Goal: Register for event/course

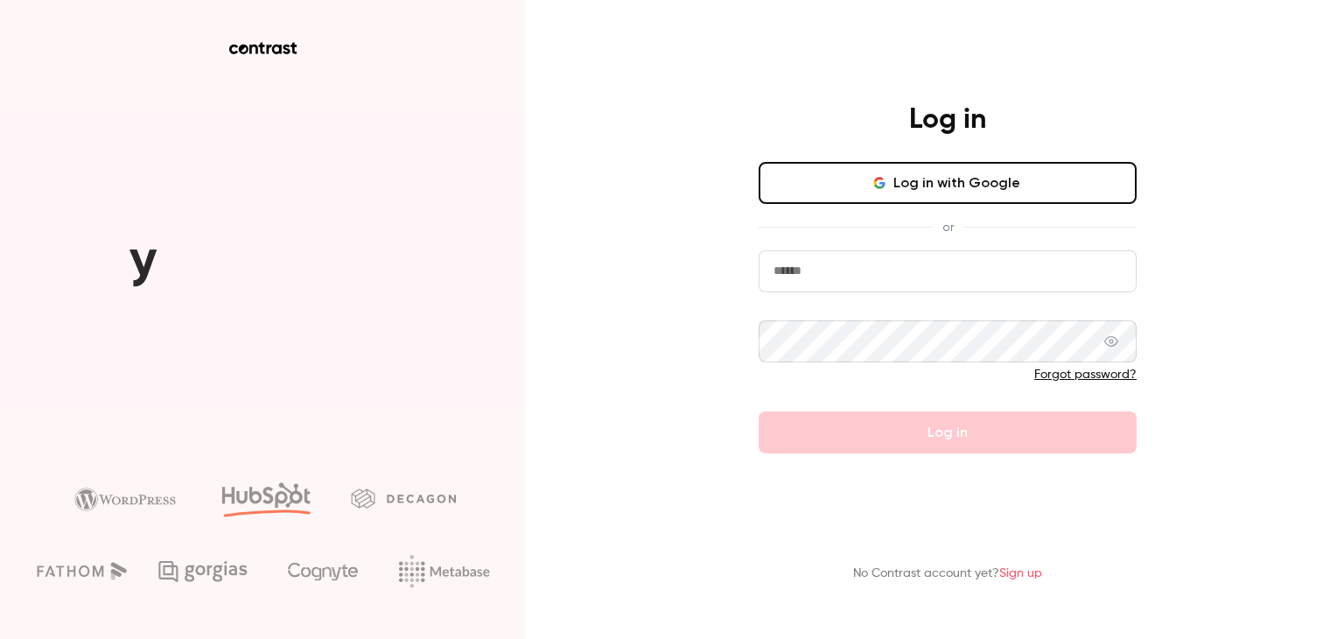
click at [908, 188] on button "Log in with Google" at bounding box center [947, 183] width 378 height 42
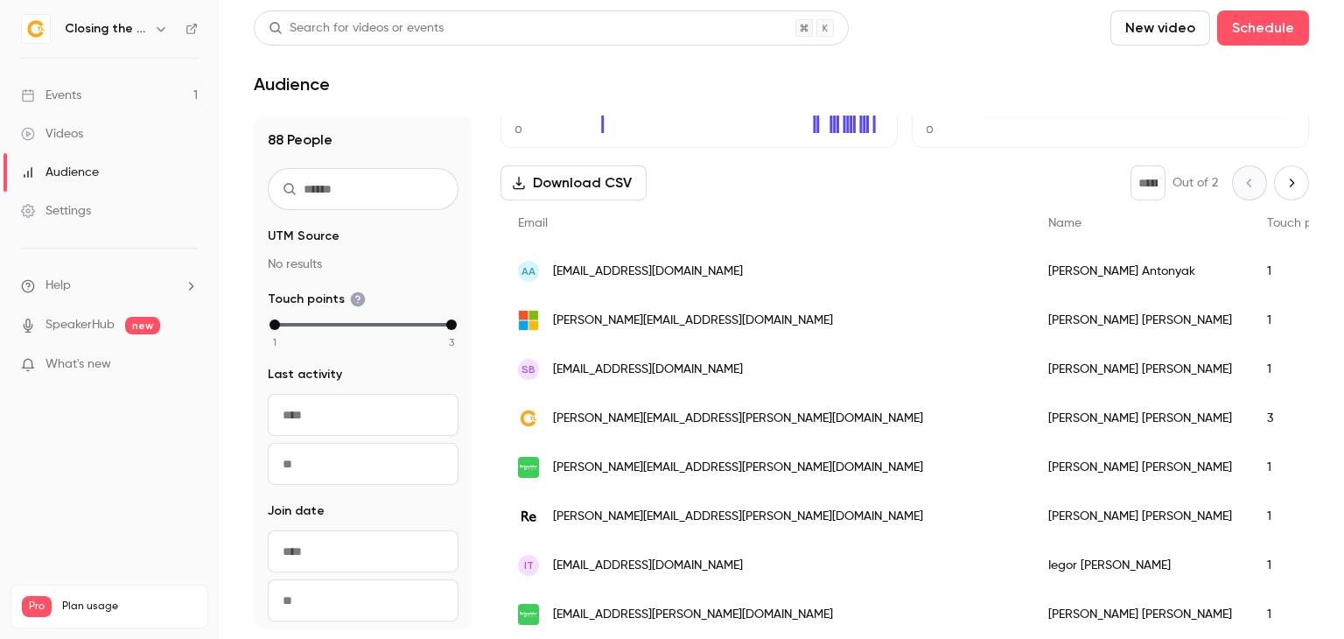
scroll to position [182, 0]
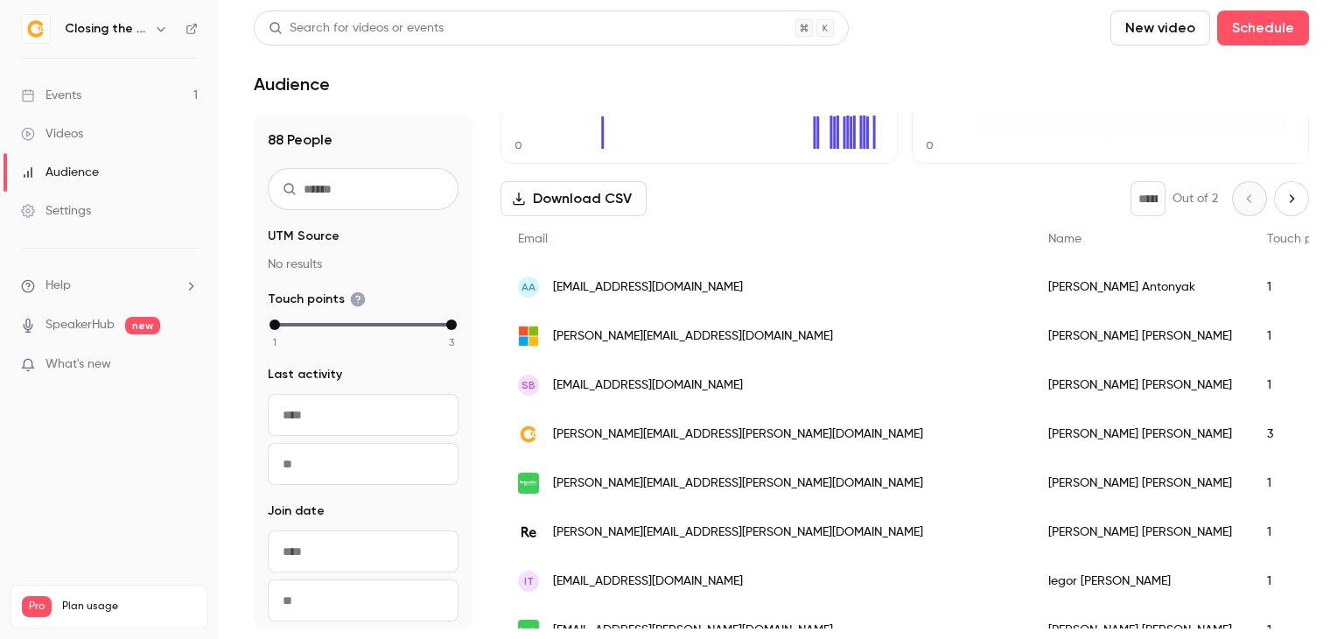
click at [1281, 196] on icon "Next page" at bounding box center [1290, 199] width 19 height 14
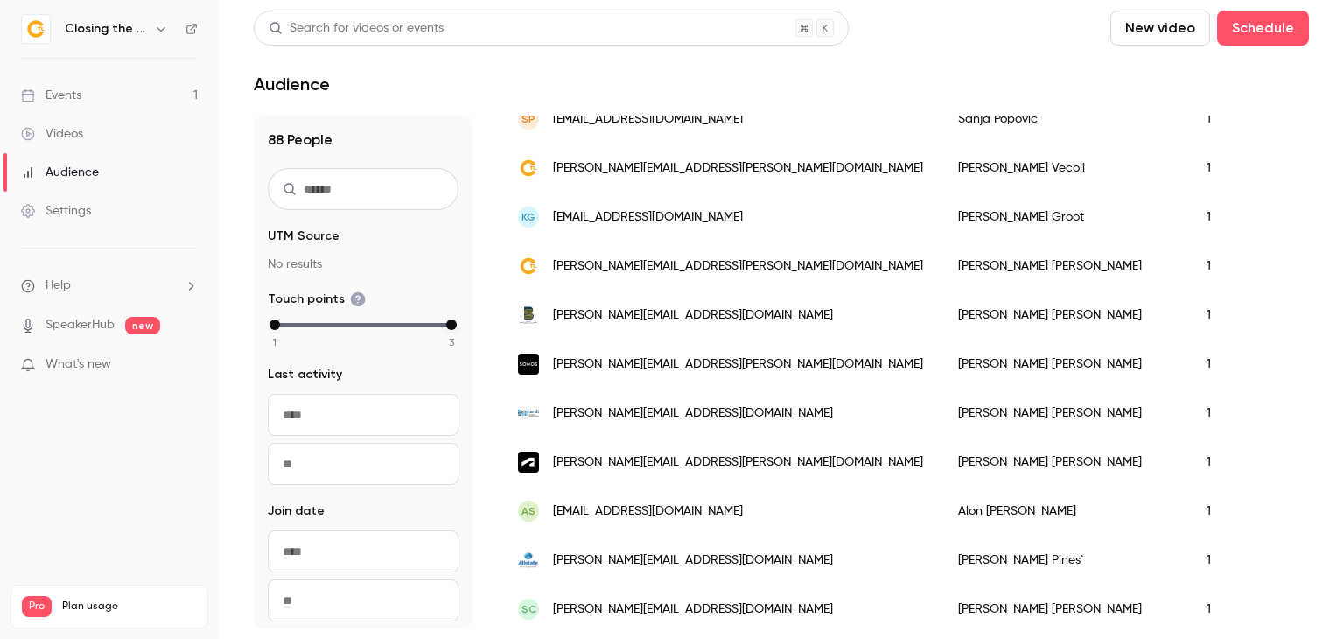
scroll to position [31, 0]
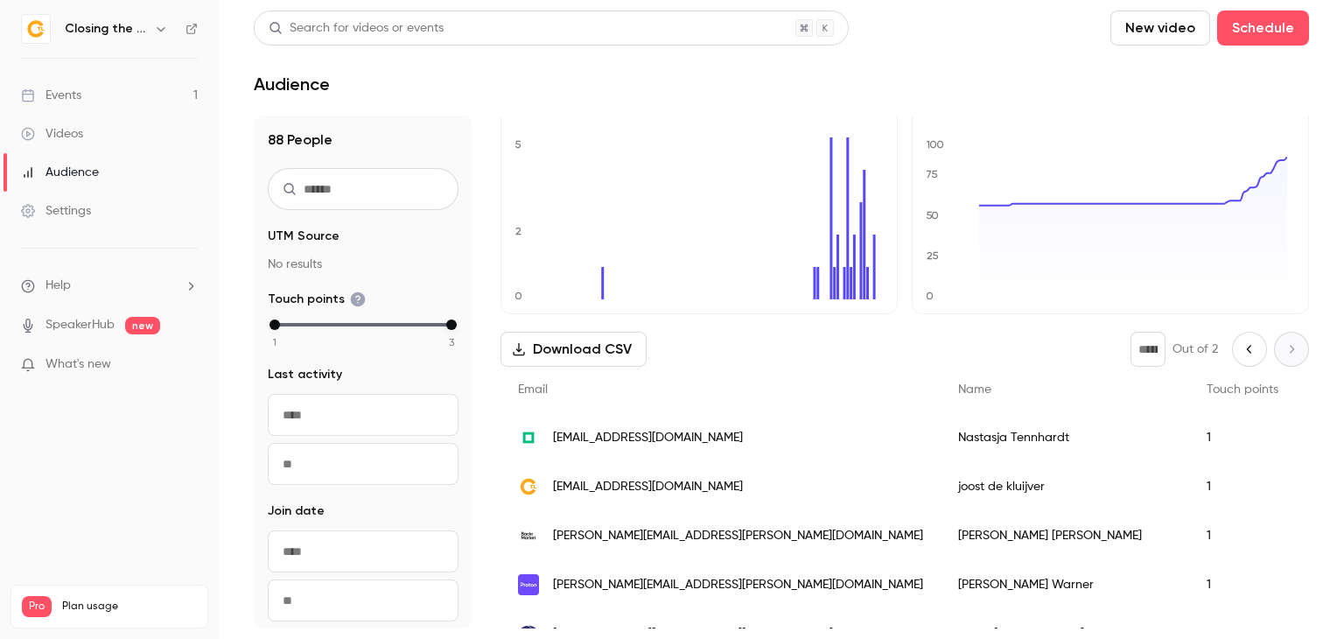
click at [1239, 347] on icon "Previous page" at bounding box center [1248, 349] width 19 height 14
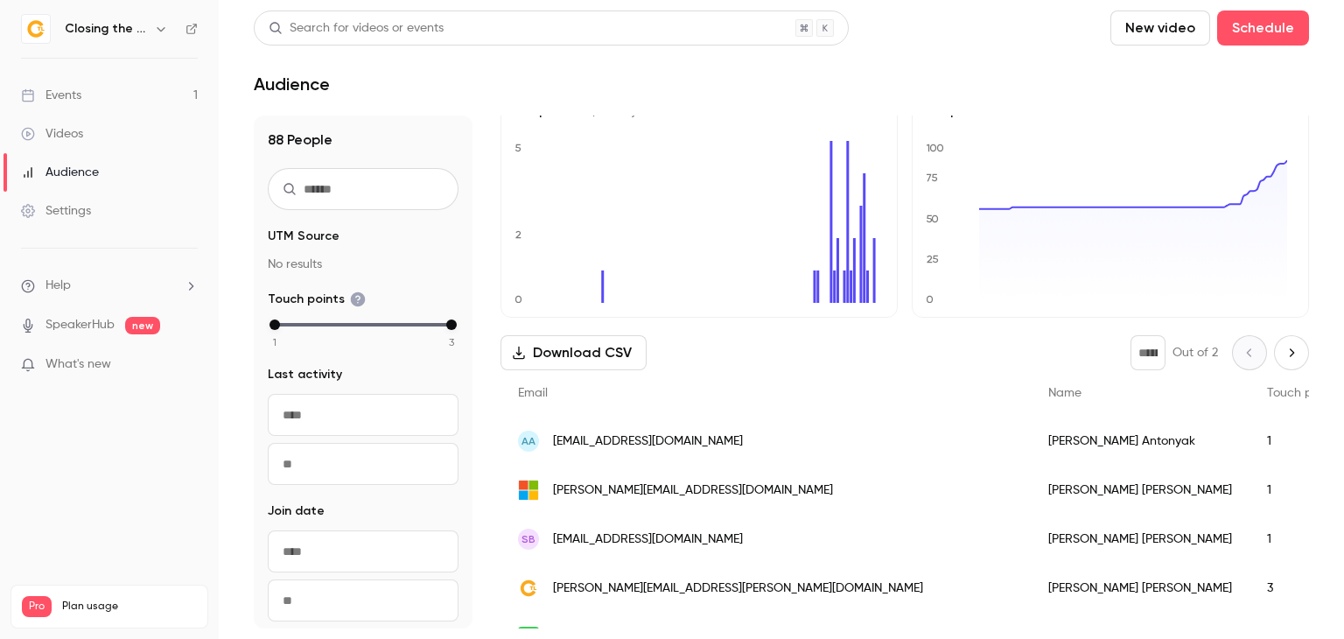
scroll to position [0, 0]
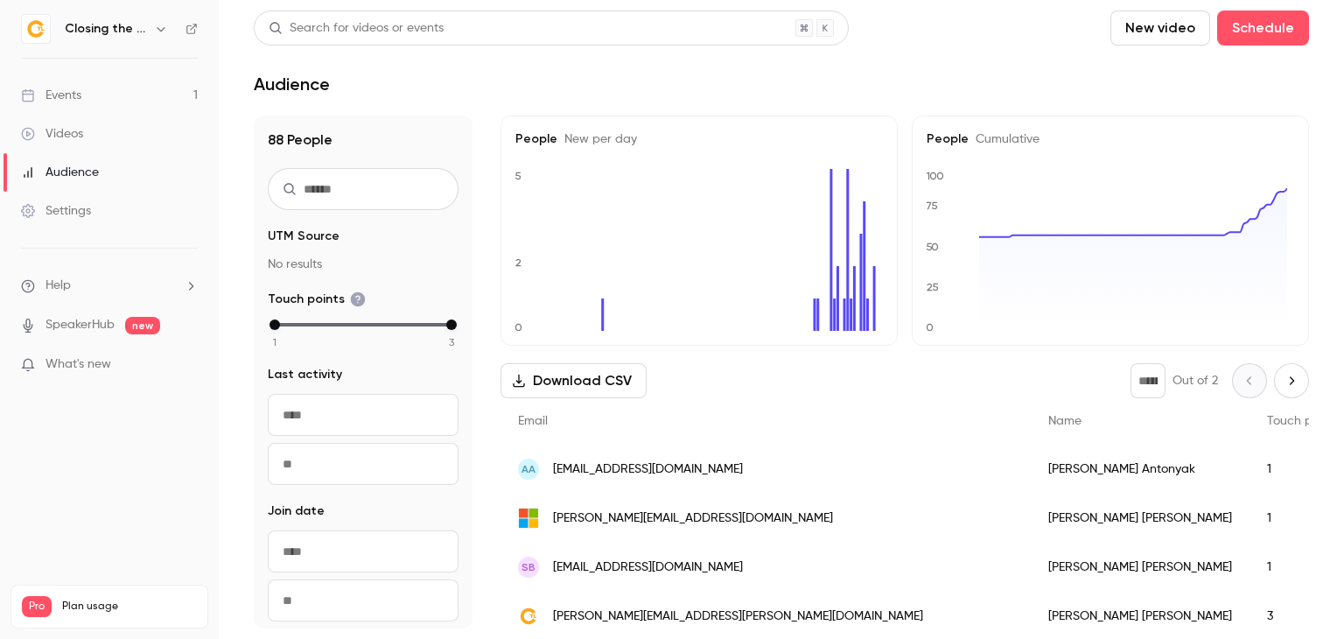
click at [1257, 367] on div "* Out of 2" at bounding box center [1219, 380] width 178 height 35
click at [1274, 376] on button "Next page" at bounding box center [1291, 380] width 35 height 35
type input "*"
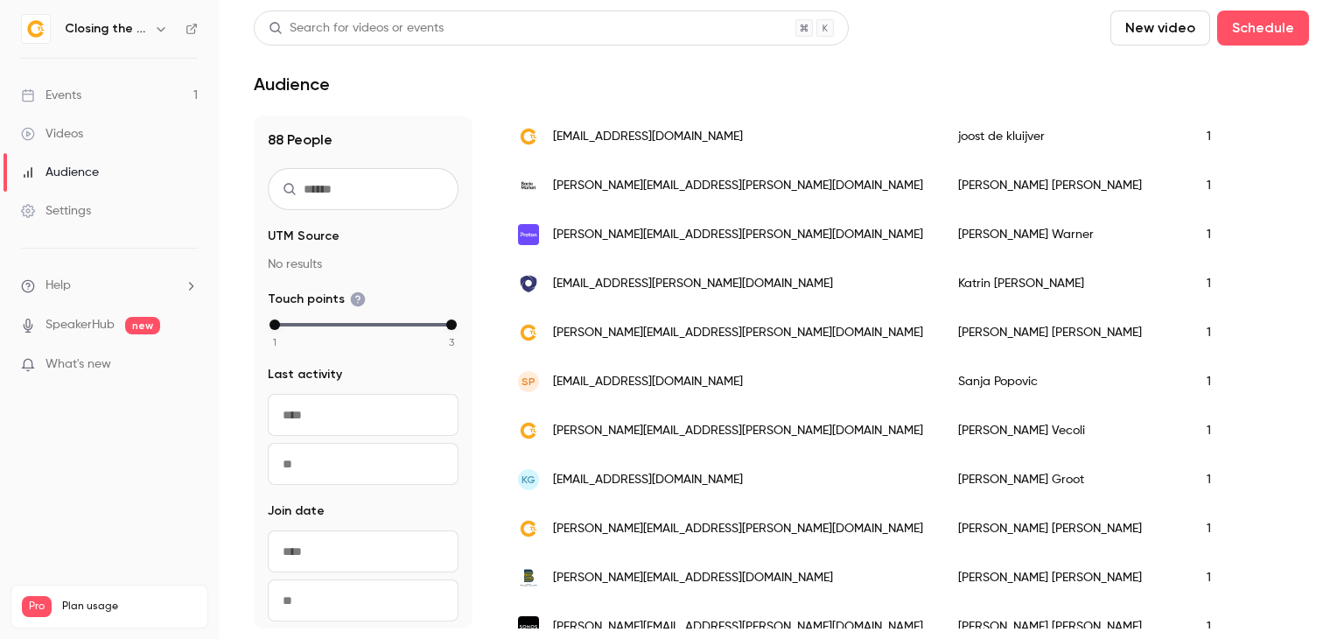
scroll to position [31, 0]
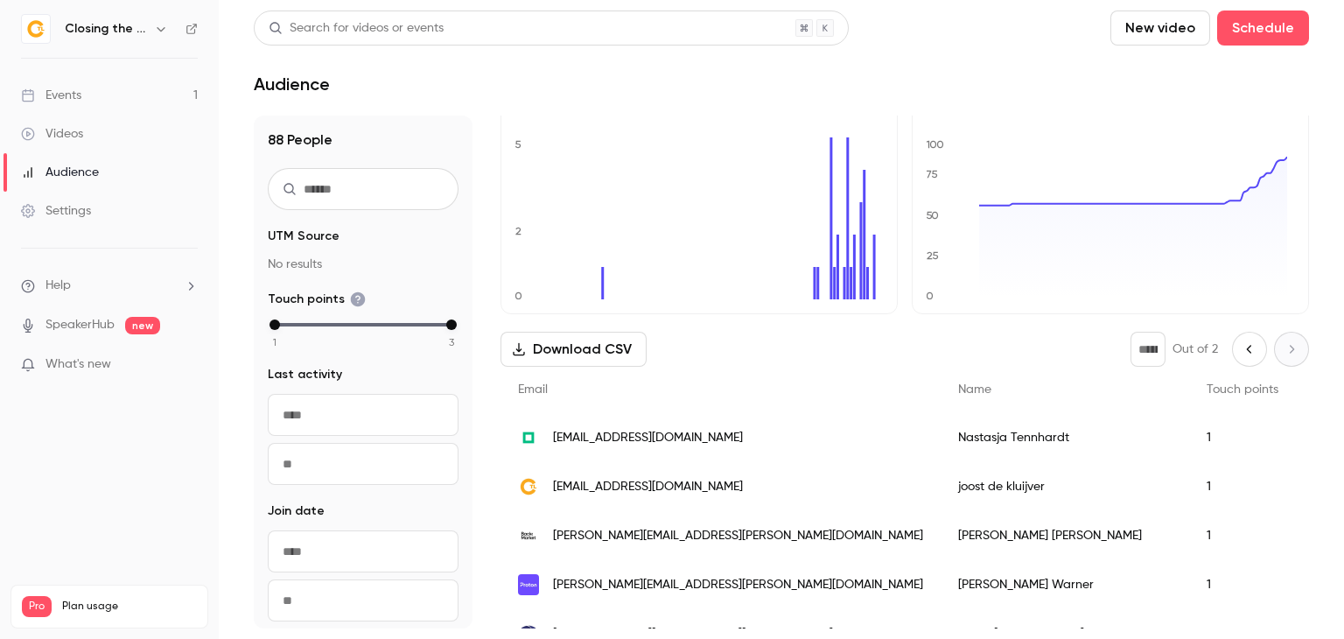
click at [39, 89] on div "Events" at bounding box center [51, 95] width 60 height 17
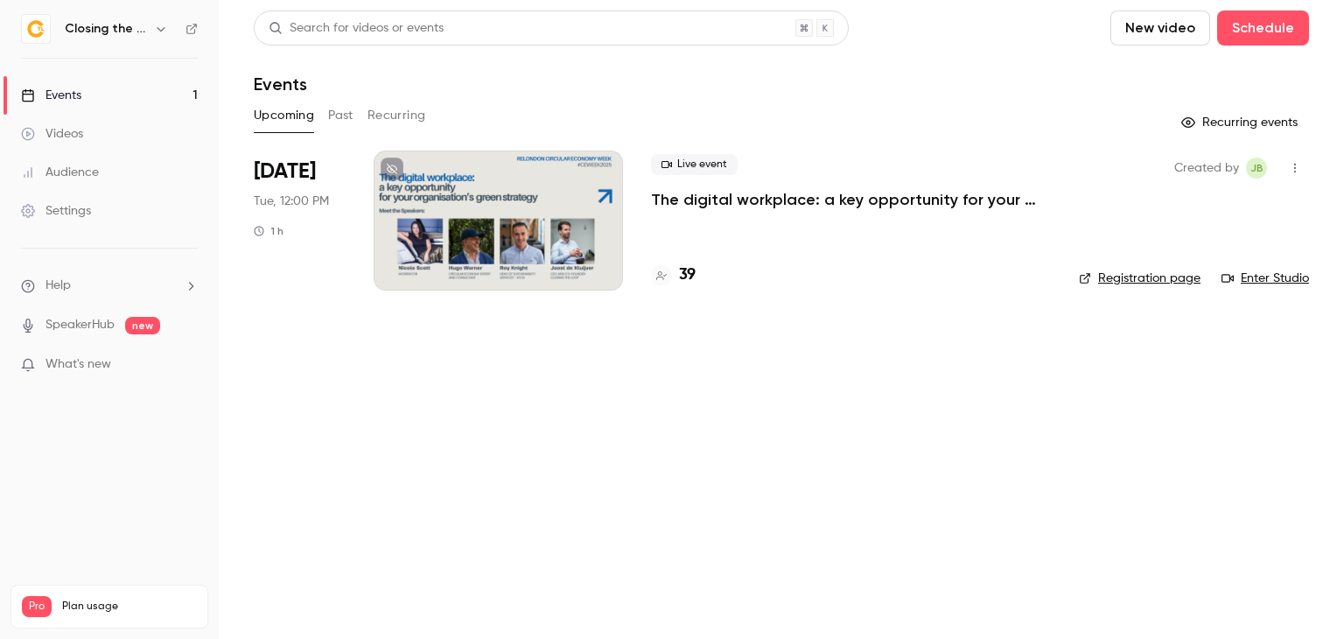
click at [810, 218] on div "Live event The digital workplace: a key opportunity for your organisation’s gre…" at bounding box center [851, 220] width 400 height 140
click at [808, 199] on p "The digital workplace: a key opportunity for your organisation’s green strategy" at bounding box center [851, 199] width 400 height 21
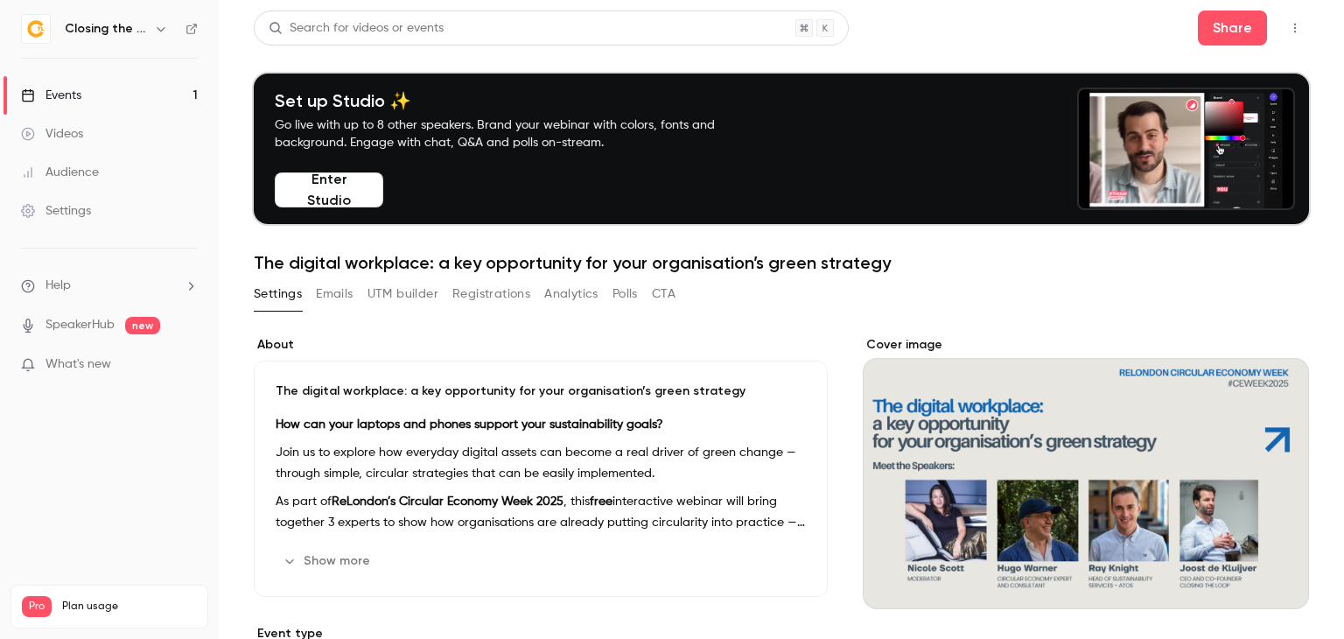
click at [529, 303] on button "Registrations" at bounding box center [491, 294] width 78 height 28
